Goal: Task Accomplishment & Management: Complete application form

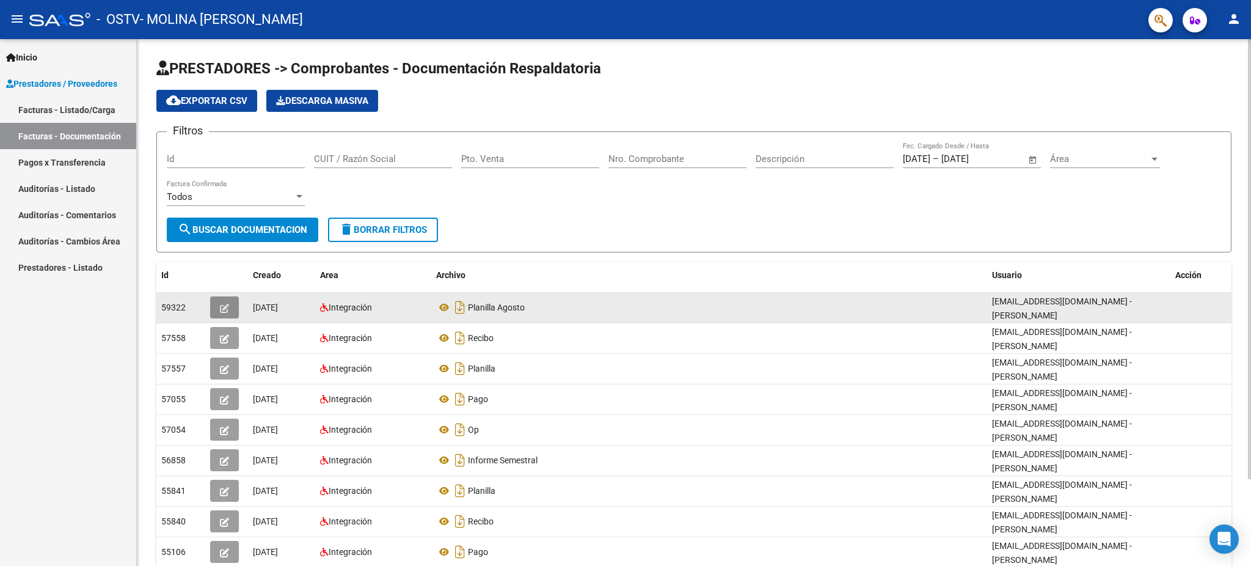
click at [228, 310] on span "button" at bounding box center [224, 307] width 9 height 11
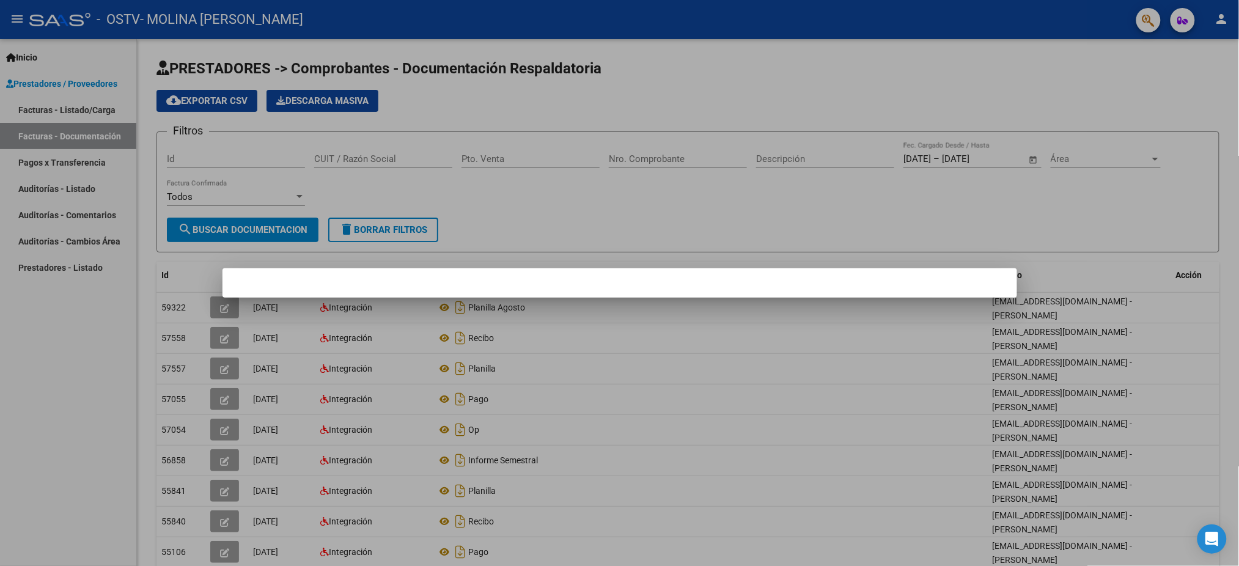
click at [414, 146] on div at bounding box center [619, 283] width 1239 height 566
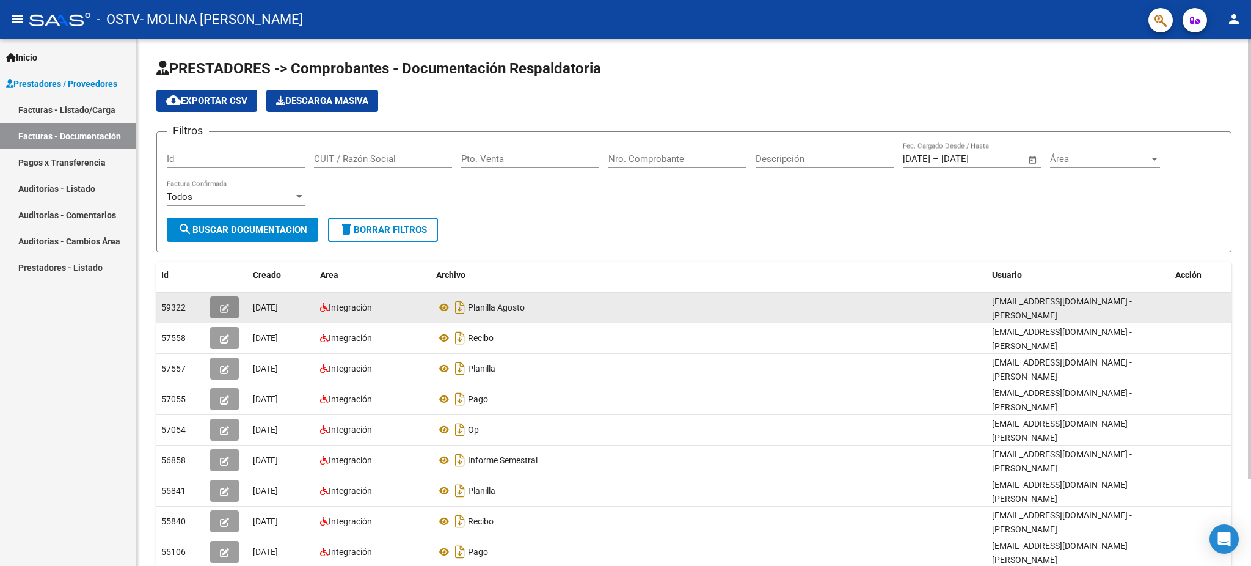
click at [221, 310] on span "button" at bounding box center [224, 307] width 9 height 11
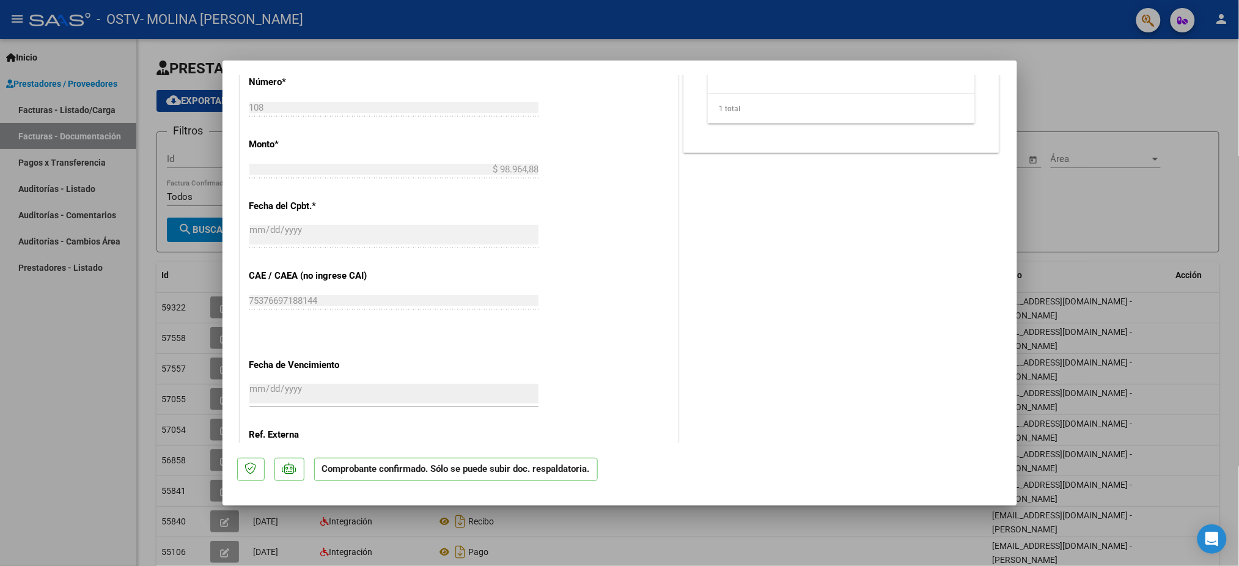
scroll to position [668, 0]
click at [103, 335] on div at bounding box center [619, 283] width 1239 height 566
type input "$ 0,00"
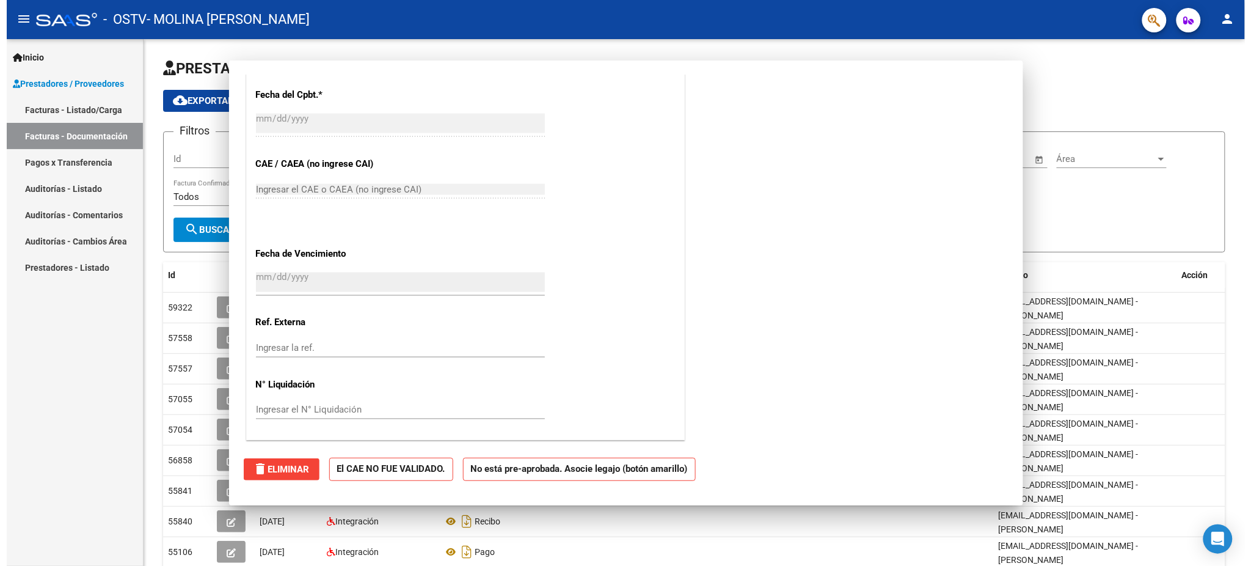
scroll to position [0, 0]
